Goal: Information Seeking & Learning: Learn about a topic

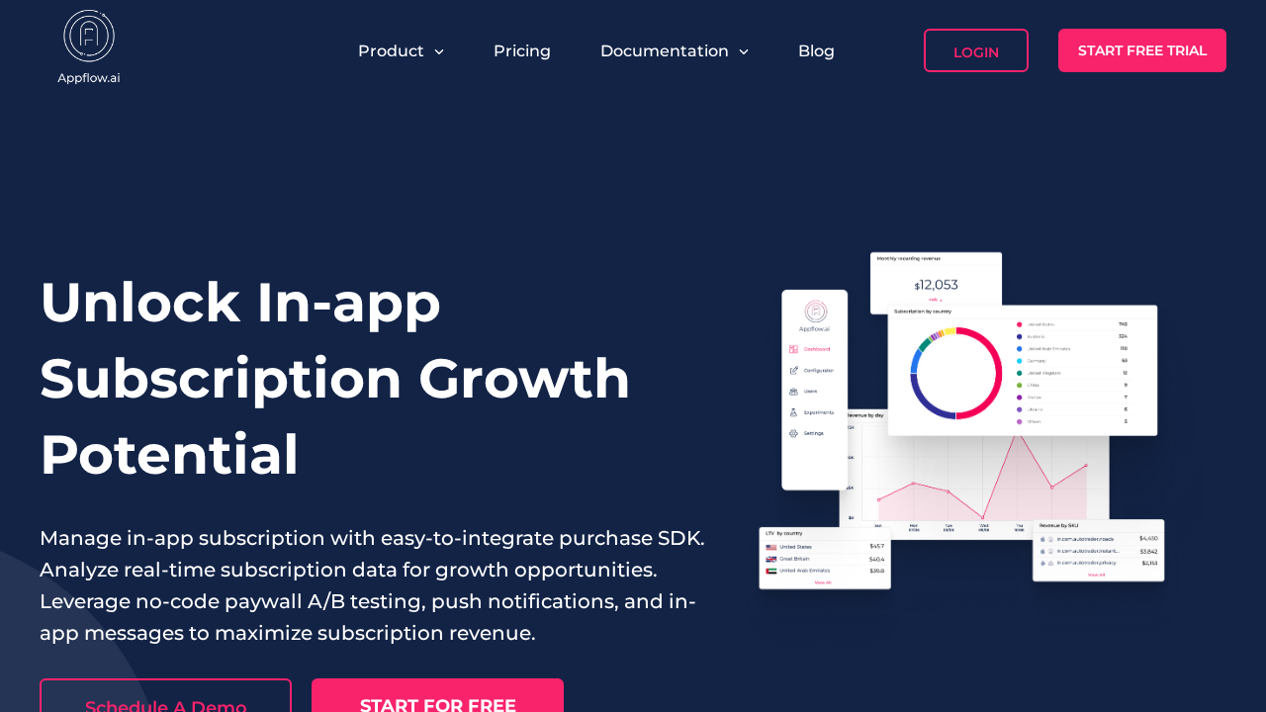
scroll to position [7785, 0]
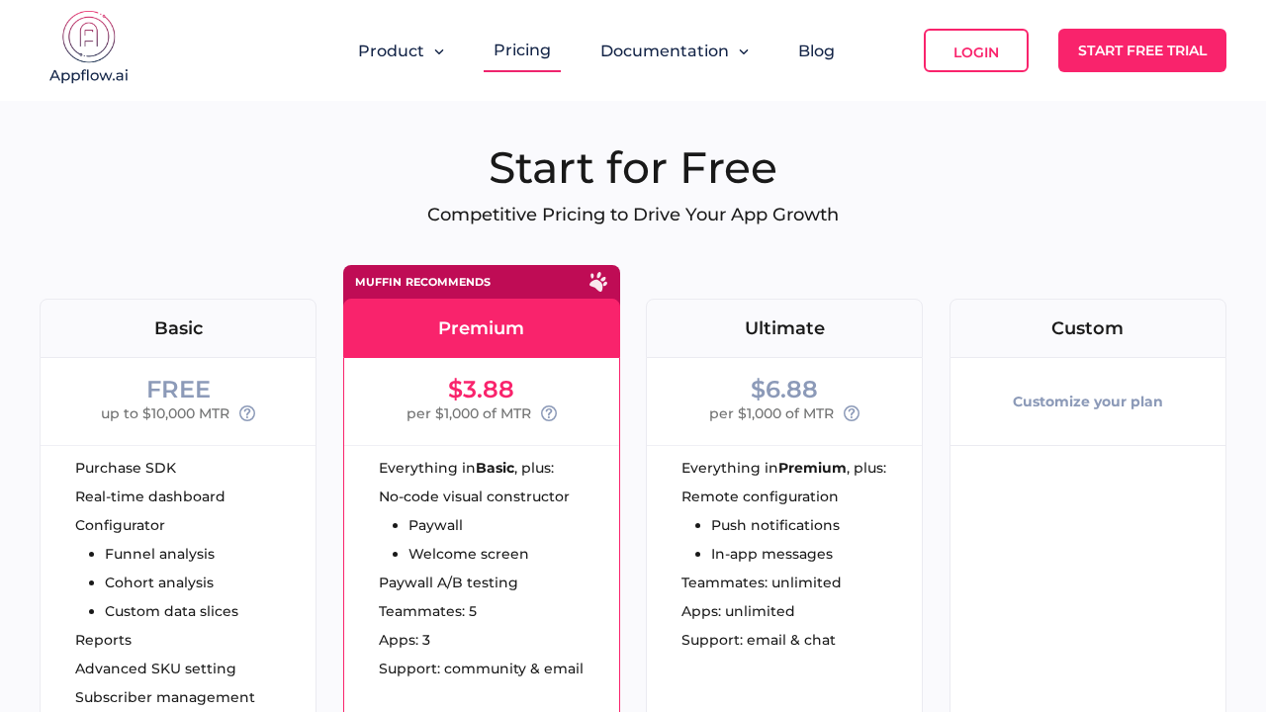
scroll to position [4159, 0]
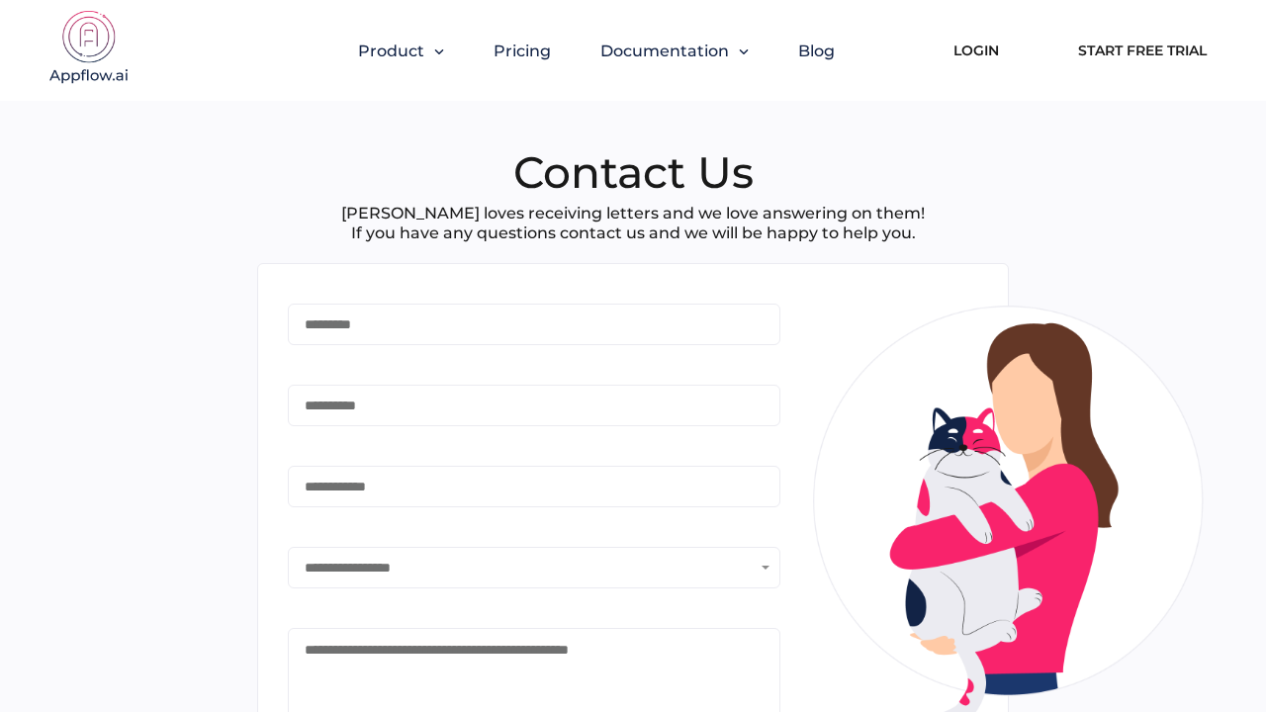
type input "*******"
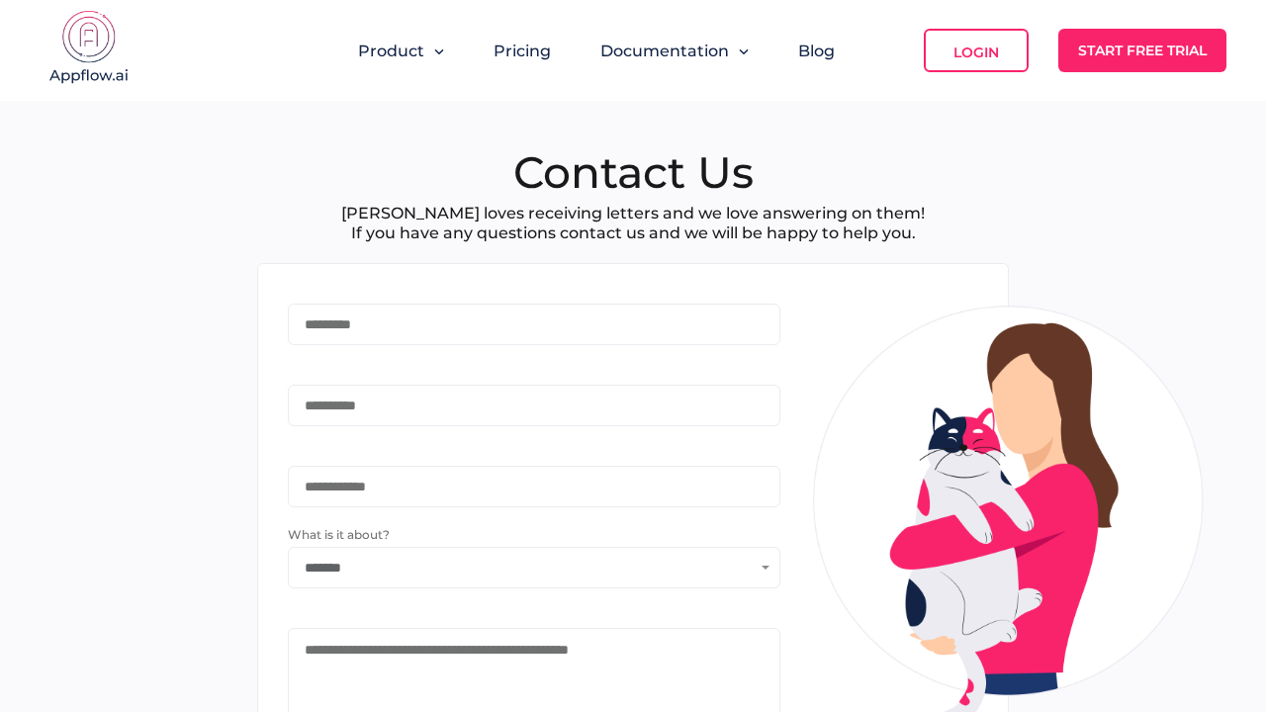
scroll to position [658, 0]
